Goal: Navigation & Orientation: Find specific page/section

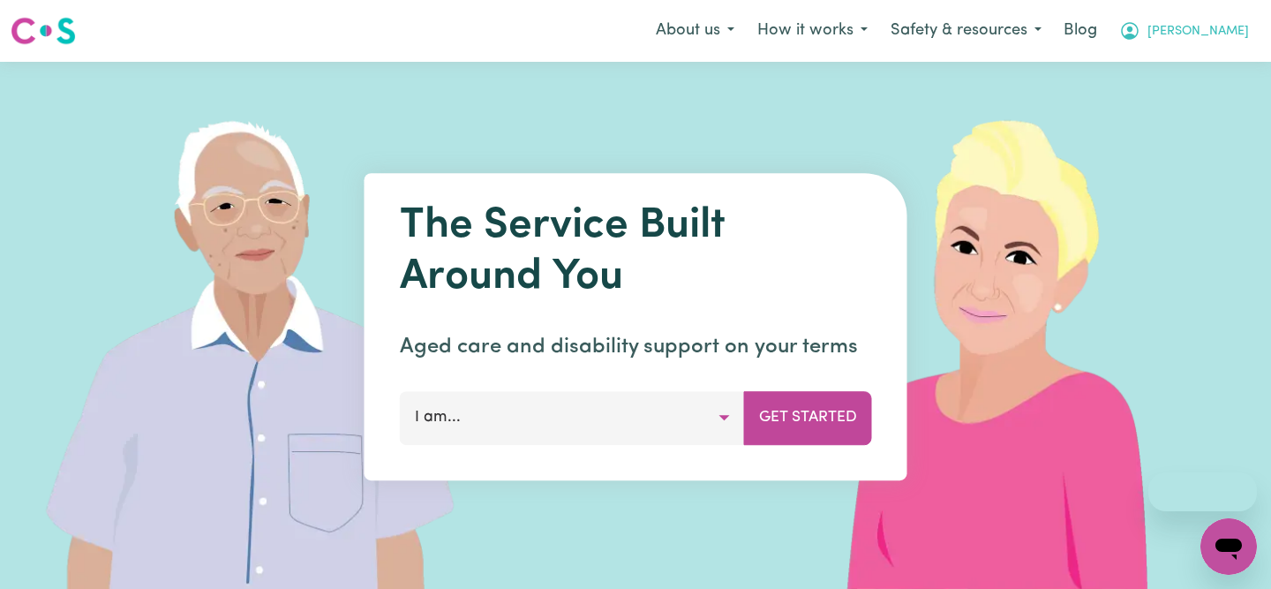
click at [1230, 33] on span "[PERSON_NAME]" at bounding box center [1197, 31] width 101 height 19
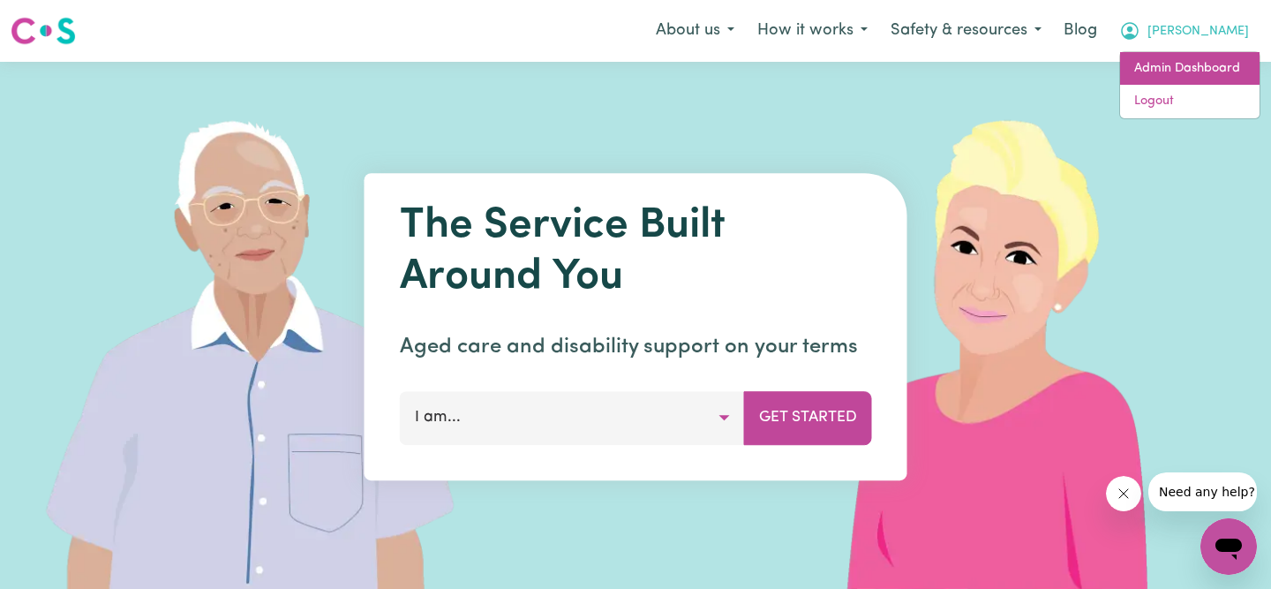
click at [1159, 69] on link "Admin Dashboard" at bounding box center [1189, 69] width 139 height 34
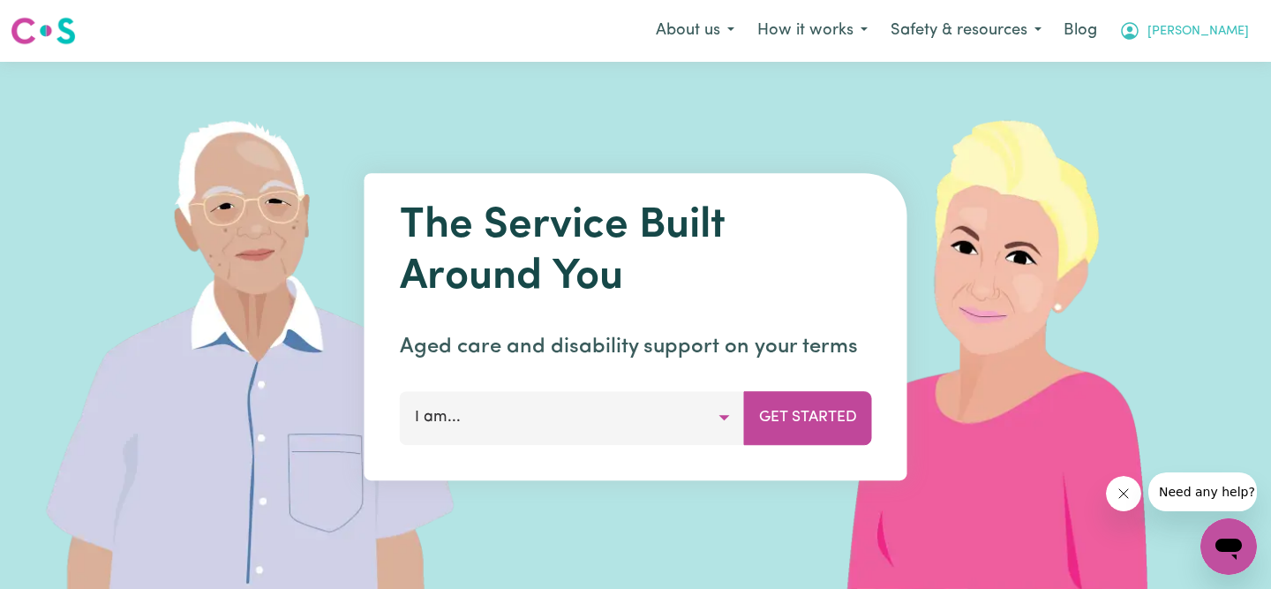
click at [1232, 41] on span "[PERSON_NAME]" at bounding box center [1197, 31] width 101 height 19
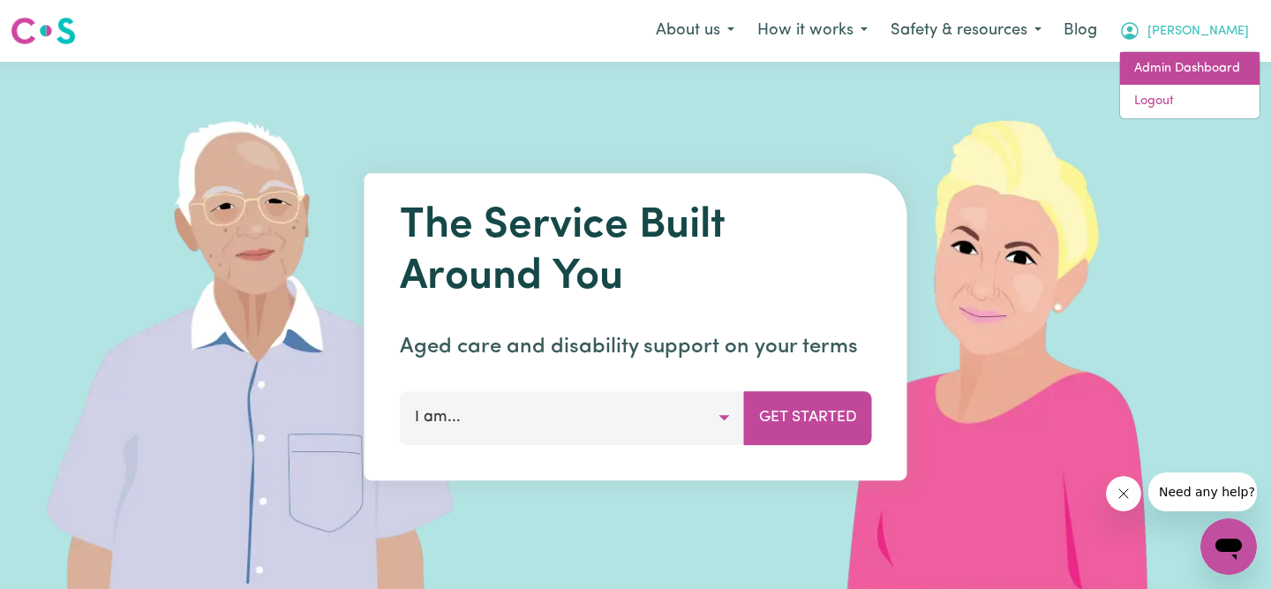
click at [1209, 61] on link "Admin Dashboard" at bounding box center [1189, 69] width 139 height 34
